Goal: Information Seeking & Learning: Learn about a topic

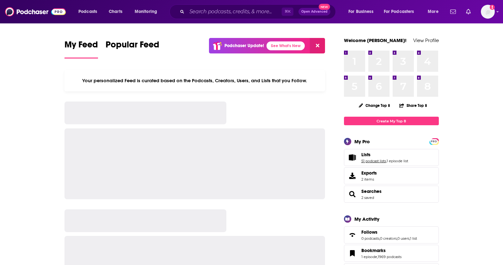
click at [375, 162] on link "51 podcast lists" at bounding box center [374, 161] width 25 height 4
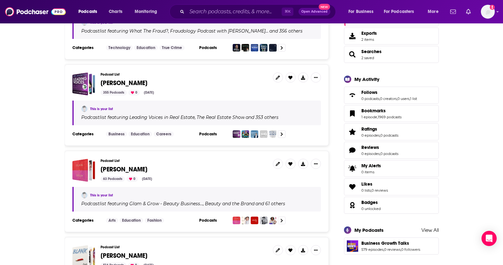
scroll to position [144, 0]
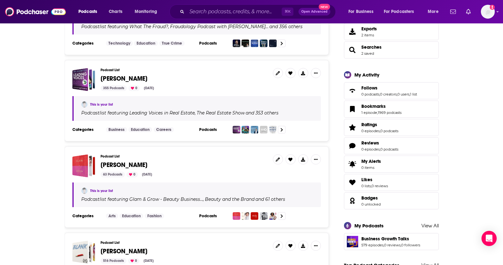
click at [126, 165] on span "[PERSON_NAME]" at bounding box center [124, 165] width 47 height 8
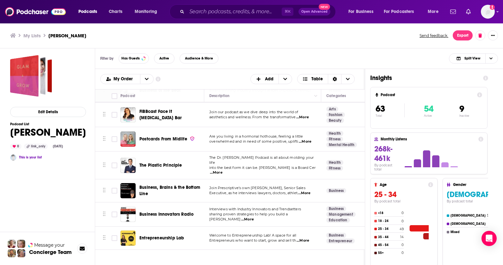
scroll to position [1114, 0]
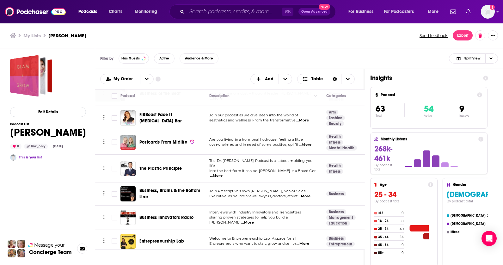
click at [145, 188] on span "Business, Brains & the Bottom Line" at bounding box center [170, 194] width 61 height 12
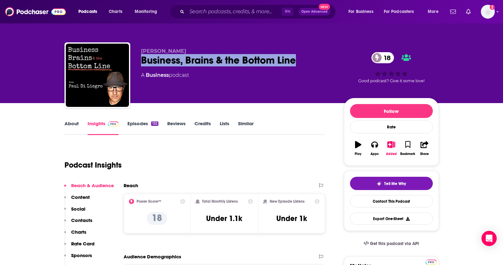
drag, startPoint x: 314, startPoint y: 68, endPoint x: 137, endPoint y: 60, distance: 176.7
click at [137, 60] on div "[PERSON_NAME] Business, Brains & the Bottom Line 18 A Business podcast 18 Good …" at bounding box center [252, 76] width 375 height 68
copy h2 "Business, Brains & the Bottom Line"
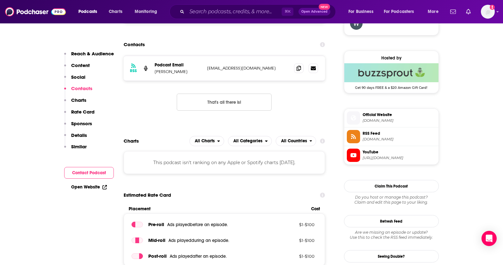
scroll to position [508, 0]
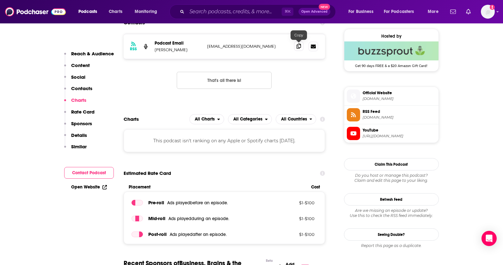
click at [300, 46] on icon at bounding box center [299, 46] width 4 height 5
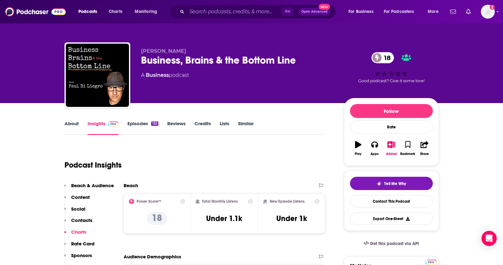
scroll to position [0, 0]
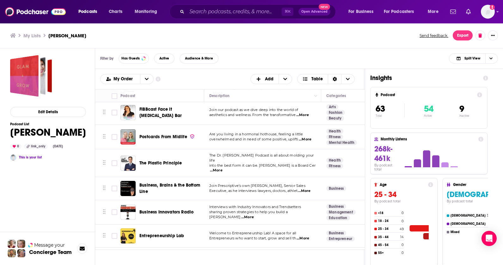
scroll to position [1119, 0]
click at [175, 210] on span "Business Innovators Radio" at bounding box center [167, 212] width 54 height 5
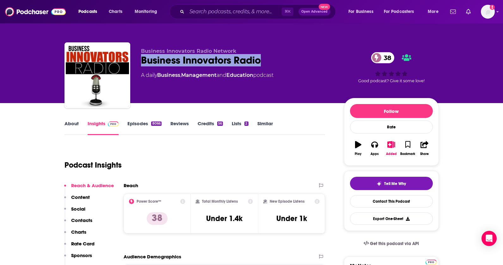
drag, startPoint x: 178, startPoint y: 61, endPoint x: 143, endPoint y: 62, distance: 35.8
click at [143, 62] on div "Business Innovators Radio 38" at bounding box center [237, 60] width 193 height 12
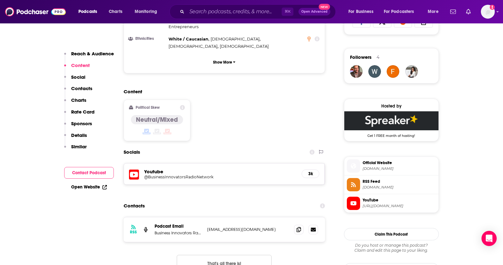
scroll to position [444, 0]
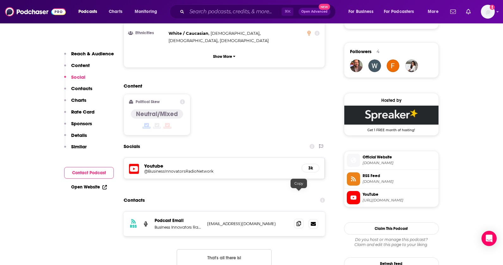
click at [298, 221] on icon at bounding box center [299, 223] width 4 height 5
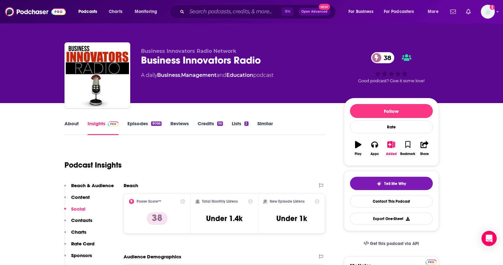
scroll to position [0, 0]
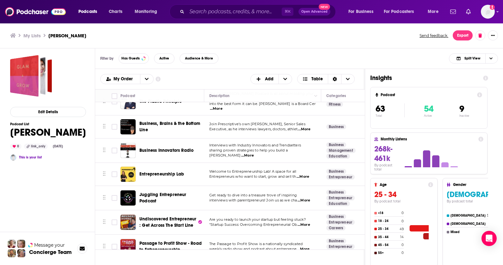
scroll to position [1172, 0]
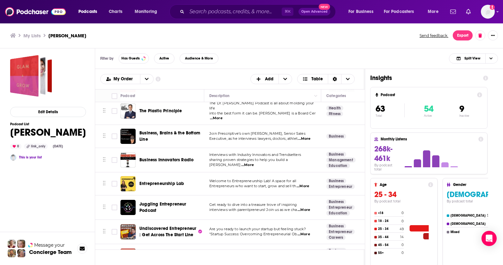
click at [166, 167] on div "Podcasts Charts Monitoring ⌘ K Open Advanced New For Business For Podcasters Mo…" at bounding box center [251, 132] width 503 height 265
click at [182, 181] on span "Entrepreneurship Lab" at bounding box center [162, 183] width 45 height 5
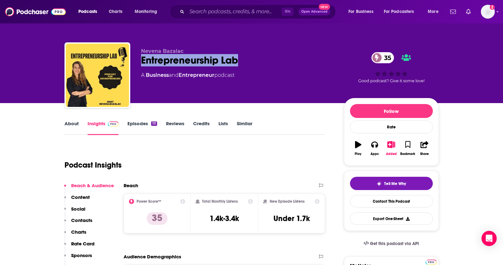
drag, startPoint x: 251, startPoint y: 63, endPoint x: 140, endPoint y: 61, distance: 111.1
click at [140, 61] on div "[PERSON_NAME] Entrepreneurship Lab 35 A Business and Entrepreneur podcast 35 Go…" at bounding box center [252, 76] width 375 height 68
copy h2 "Entrepreneurship Lab"
click at [207, 5] on div "⌘ K Open Advanced New" at bounding box center [253, 11] width 166 height 15
click at [208, 1] on div "Podcasts Charts Monitoring ⌘ K Open Advanced New For Business For Podcasters Mo…" at bounding box center [251, 11] width 503 height 23
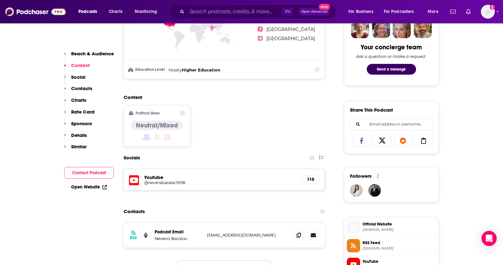
scroll to position [341, 0]
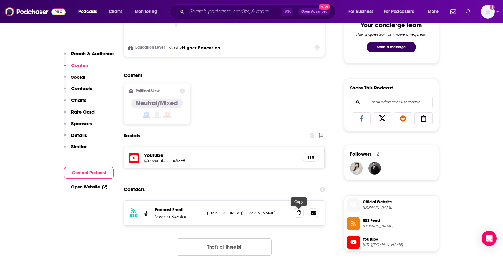
click at [301, 211] on icon at bounding box center [299, 212] width 4 height 5
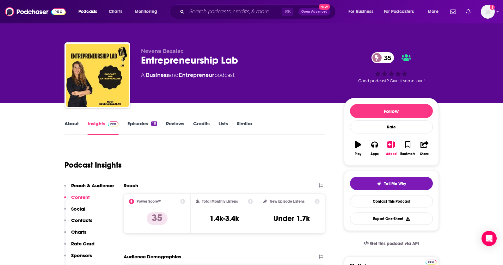
scroll to position [0, 0]
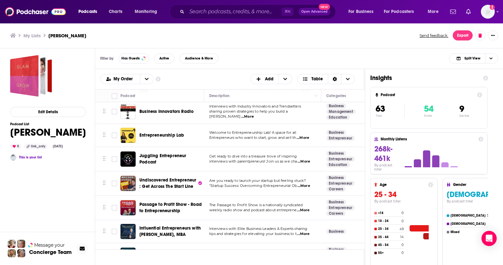
scroll to position [1215, 0]
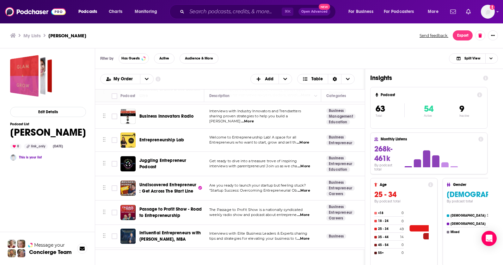
click at [153, 158] on span "Juggling Entrepreneur Podcast" at bounding box center [163, 164] width 47 height 12
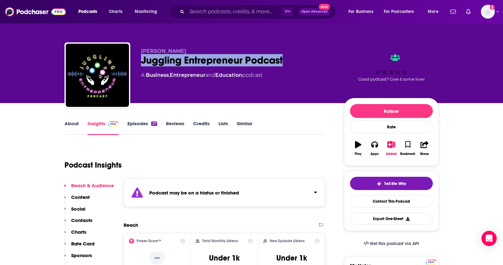
drag, startPoint x: 294, startPoint y: 59, endPoint x: 141, endPoint y: 59, distance: 152.8
click at [141, 59] on div "Juggling Entrepreneur Podcast" at bounding box center [237, 60] width 193 height 12
copy h2 "Juggling Entrepreneur Podcast"
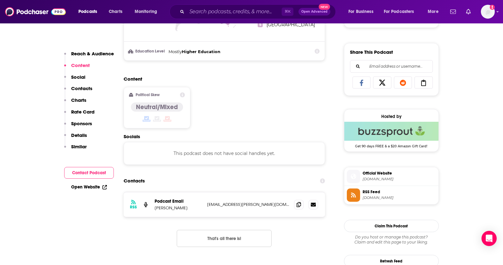
scroll to position [388, 0]
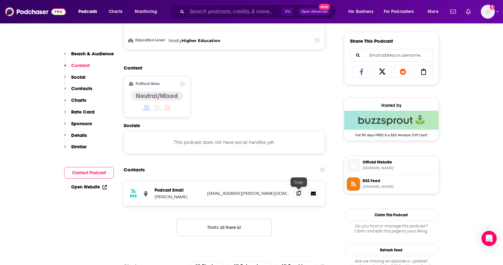
click at [299, 193] on icon at bounding box center [299, 193] width 4 height 5
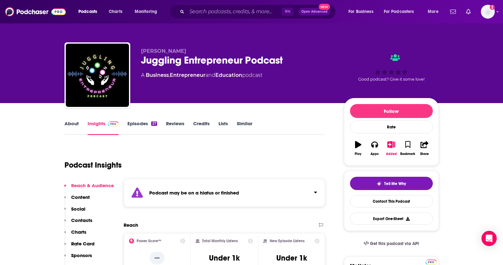
scroll to position [0, 0]
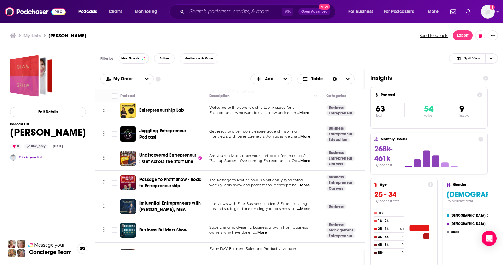
scroll to position [1244, 0]
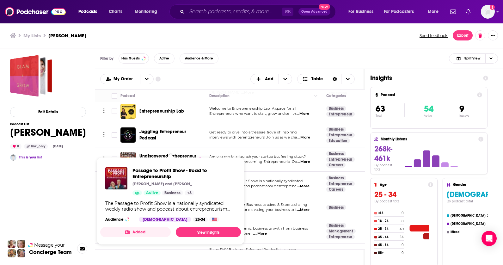
click at [163, 153] on span "Undiscovered Entrepreneur : Get Across The Start Line" at bounding box center [168, 159] width 57 height 12
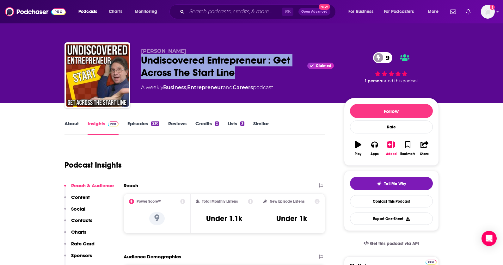
drag, startPoint x: 246, startPoint y: 78, endPoint x: 141, endPoint y: 59, distance: 105.9
click at [141, 59] on div "Undiscovered Entrepreneur : Get Across The Start Line Claimed 9" at bounding box center [237, 66] width 193 height 25
copy h2 "Undiscovered Entrepreneur : Get Across The Start Line"
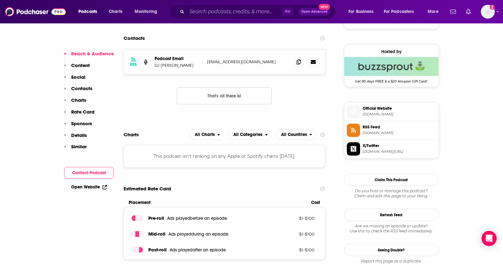
scroll to position [495, 0]
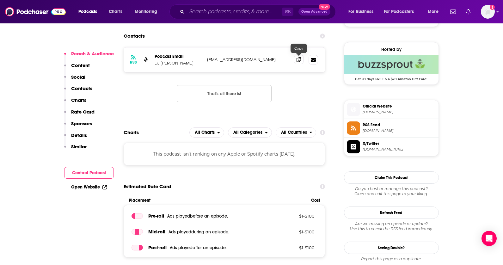
click at [301, 57] on span at bounding box center [298, 59] width 9 height 9
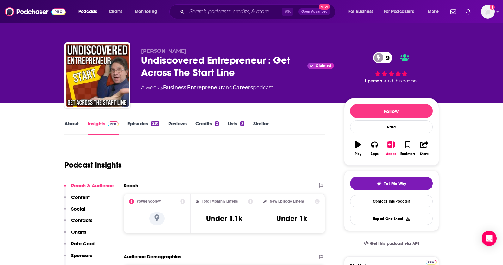
scroll to position [0, 0]
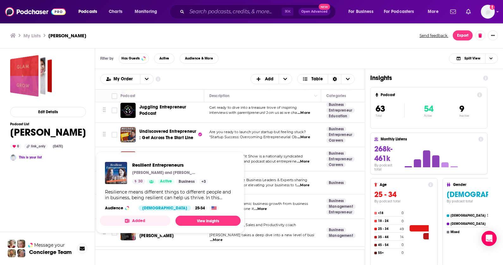
scroll to position [1260, 0]
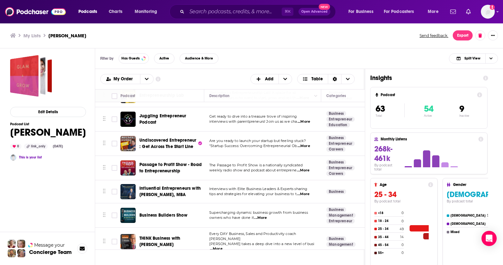
click at [162, 156] on div "Podcasts Charts Monitoring ⌘ K Open Advanced New For Business For Podcasters Mo…" at bounding box center [251, 132] width 503 height 265
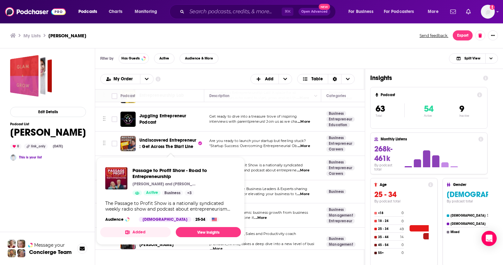
click at [183, 162] on span "Passage to Profit Show - Road to Entrepreneurship" at bounding box center [171, 168] width 62 height 12
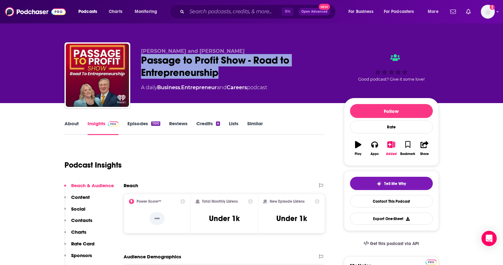
drag, startPoint x: 227, startPoint y: 77, endPoint x: 140, endPoint y: 63, distance: 87.8
click at [140, 62] on div "[PERSON_NAME] and [PERSON_NAME] Passage to Profit Show - Road to Entrepreneursh…" at bounding box center [252, 76] width 375 height 68
copy h2 "Passage to Profit Show - Road to Entrepreneurship"
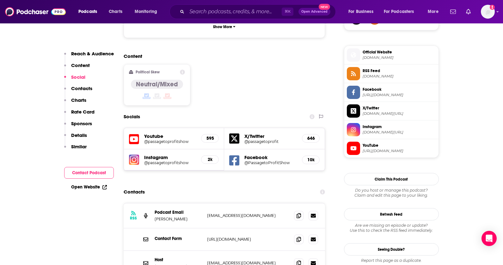
scroll to position [526, 0]
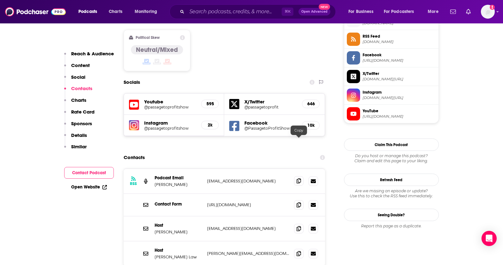
click at [298, 178] on icon at bounding box center [299, 180] width 4 height 5
click at [299, 226] on icon at bounding box center [299, 228] width 4 height 5
click at [299, 251] on icon at bounding box center [299, 253] width 4 height 5
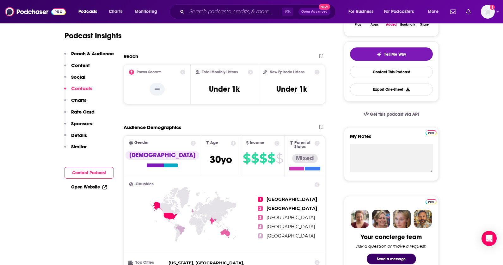
scroll to position [66, 0]
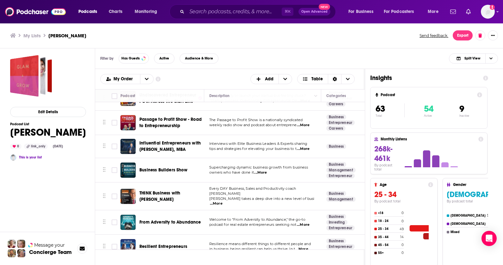
scroll to position [1305, 0]
click at [164, 140] on span "Influential Entrepreneurs with [PERSON_NAME], MBA" at bounding box center [170, 146] width 61 height 12
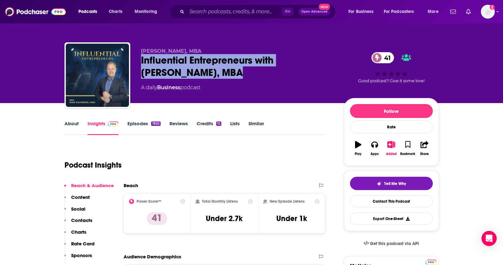
drag, startPoint x: 233, startPoint y: 70, endPoint x: 142, endPoint y: 62, distance: 90.9
click at [142, 62] on div "Influential Entrepreneurs with [PERSON_NAME], MBA 41" at bounding box center [237, 66] width 193 height 25
copy h2 "Influential Entrepreneurs with [PERSON_NAME], MBA"
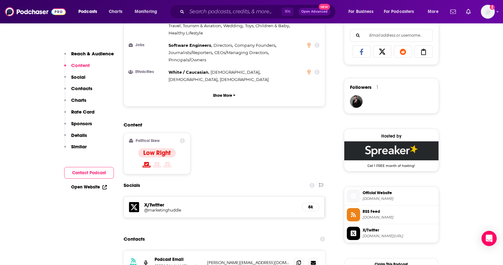
scroll to position [409, 0]
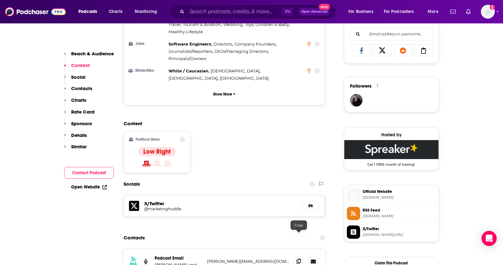
click at [301, 257] on span at bounding box center [298, 261] width 9 height 9
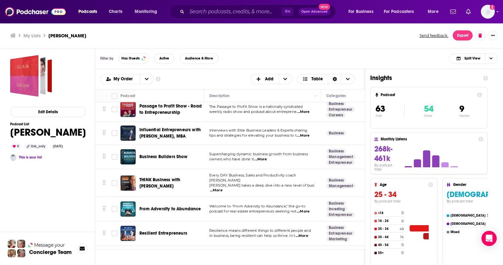
scroll to position [1315, 0]
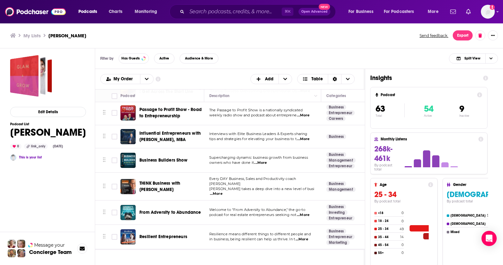
click at [166, 157] on span "Business Builders Show" at bounding box center [164, 160] width 48 height 6
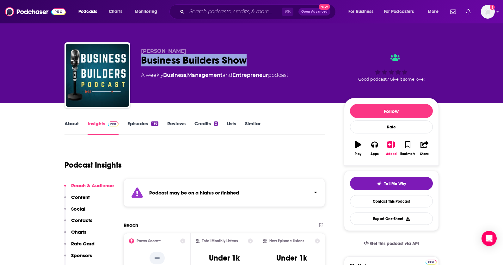
drag, startPoint x: 255, startPoint y: 60, endPoint x: 137, endPoint y: 59, distance: 117.4
click at [137, 59] on div "Bill Prater Business Builders Show A weekly Business , Management and Entrepren…" at bounding box center [252, 76] width 375 height 68
copy h2 "Business Builders Show"
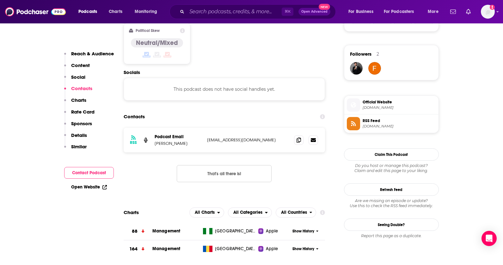
scroll to position [450, 0]
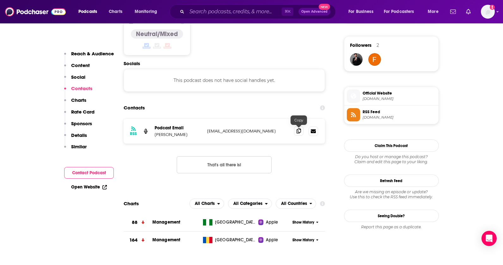
click at [302, 131] on span at bounding box center [298, 130] width 9 height 9
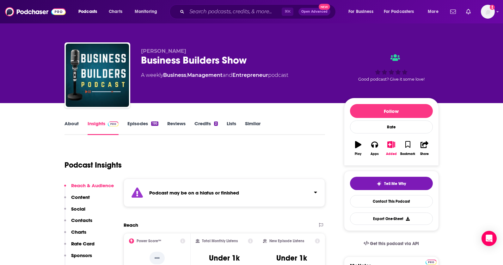
scroll to position [0, 0]
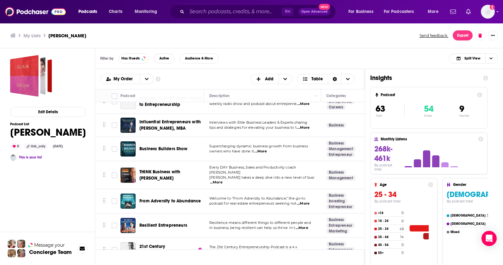
scroll to position [1323, 0]
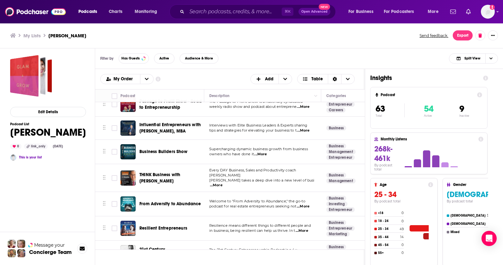
click at [167, 172] on span "THINK Business with [PERSON_NAME]" at bounding box center [171, 178] width 63 height 13
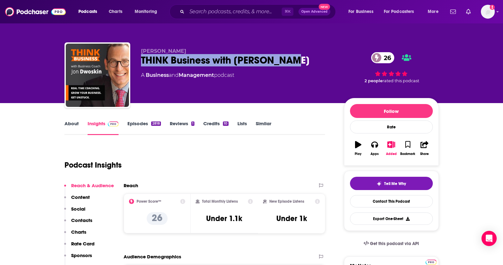
drag, startPoint x: 297, startPoint y: 61, endPoint x: 144, endPoint y: 58, distance: 153.2
click at [141, 60] on div "THINK Business with Jon Dwoskin 26" at bounding box center [237, 60] width 193 height 12
copy h2 "THINK Business with [PERSON_NAME]"
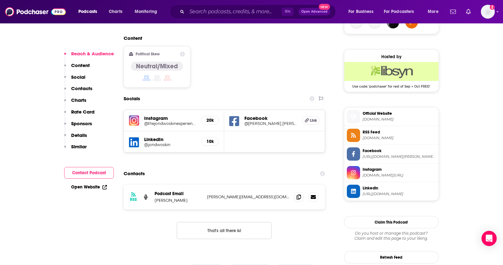
scroll to position [489, 0]
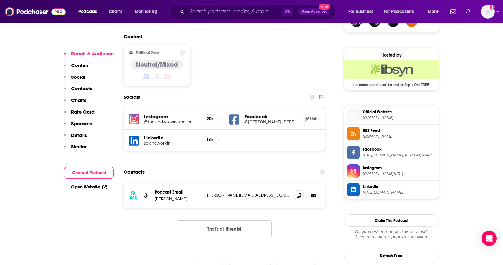
click at [300, 190] on span at bounding box center [298, 194] width 9 height 9
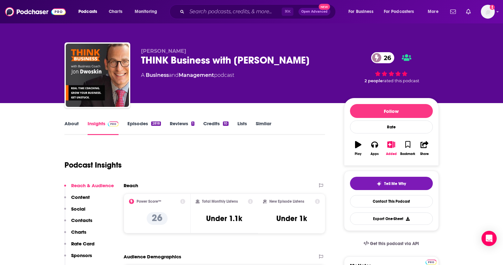
scroll to position [0, 0]
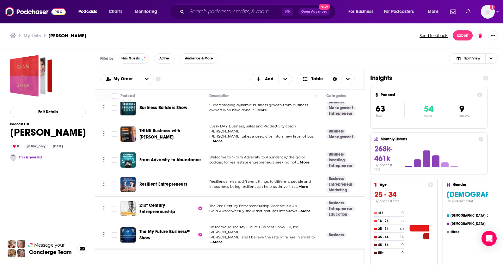
scroll to position [1367, 0]
click at [168, 158] on span "From Adversity to Abundance" at bounding box center [171, 160] width 62 height 5
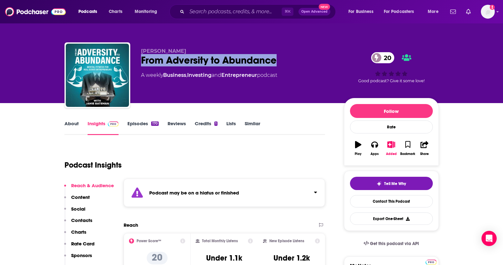
drag, startPoint x: 211, startPoint y: 57, endPoint x: 135, endPoint y: 62, distance: 76.4
click at [135, 62] on div "Jamie Bateman From Adversity to Abundance 20 A weekly Business , Investing and …" at bounding box center [252, 76] width 375 height 68
copy h2 "From Adversity to Abundance"
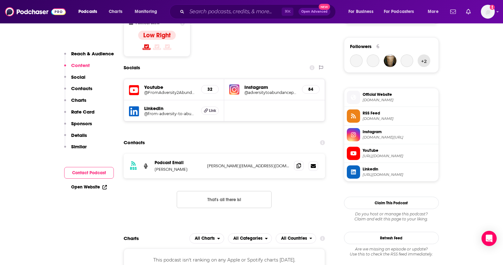
scroll to position [457, 0]
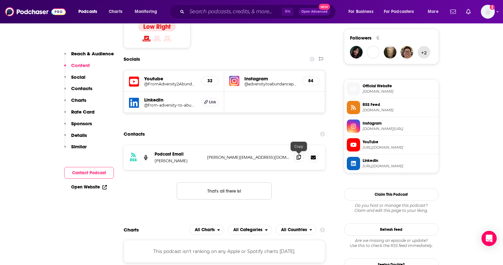
click at [299, 158] on icon at bounding box center [299, 157] width 4 height 5
